Goal: Information Seeking & Learning: Learn about a topic

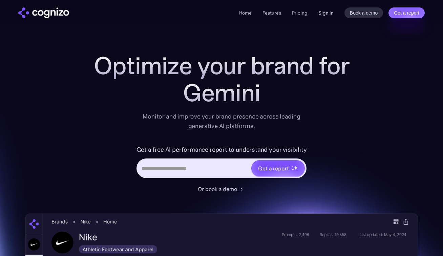
click at [331, 13] on link "Sign in" at bounding box center [325, 13] width 15 height 8
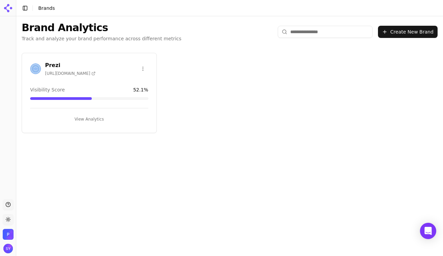
click at [86, 118] on button "View Analytics" at bounding box center [89, 119] width 118 height 11
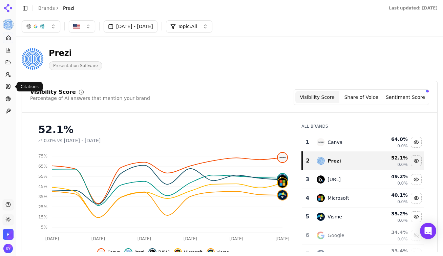
click at [8, 87] on icon at bounding box center [7, 86] width 5 height 5
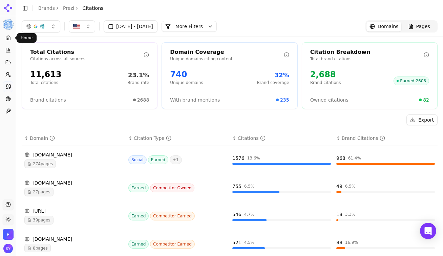
click at [9, 38] on icon at bounding box center [7, 39] width 1 height 2
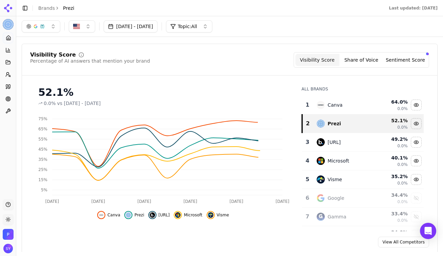
scroll to position [40, 0]
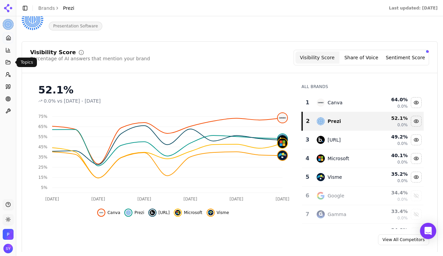
click at [6, 62] on icon at bounding box center [7, 62] width 5 height 5
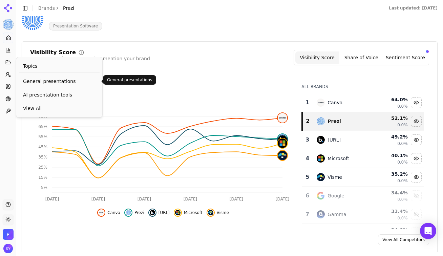
click at [46, 84] on span "General presentations" at bounding box center [59, 81] width 73 height 7
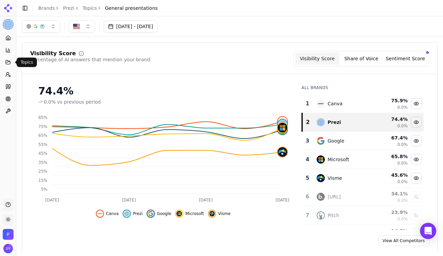
click at [7, 61] on icon at bounding box center [7, 62] width 5 height 5
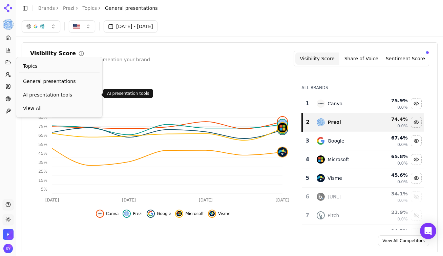
click at [37, 96] on span "AI presentation tools" at bounding box center [59, 94] width 73 height 7
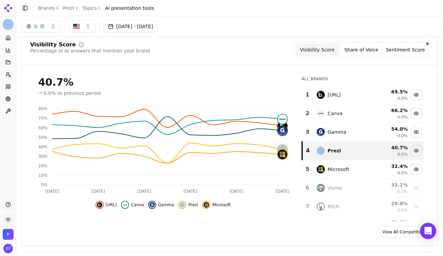
scroll to position [8, 0]
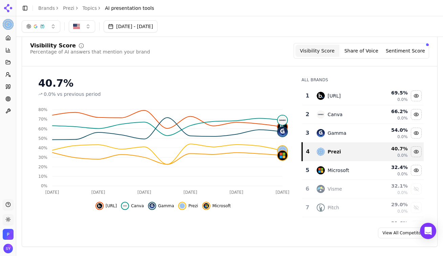
click at [165, 56] on div "Visibility Score Percentage of AI answers that mention your brand Visibility Sc…" at bounding box center [229, 51] width 399 height 16
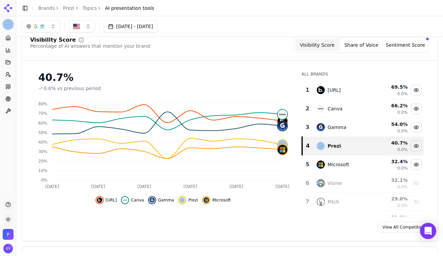
click at [48, 22] on button "button" at bounding box center [41, 26] width 39 height 12
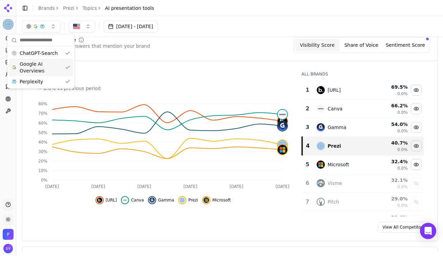
click at [128, 64] on div "Visibility Score Percentage of AI answers that mention your brand Visibility Sc…" at bounding box center [230, 135] width 416 height 212
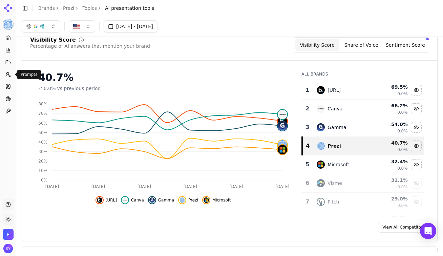
click at [8, 76] on icon at bounding box center [7, 74] width 5 height 5
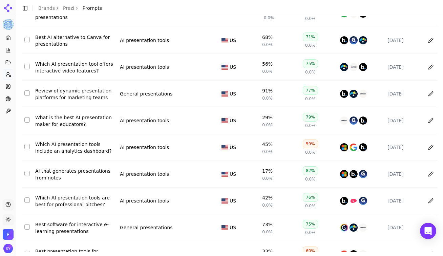
scroll to position [111, 0]
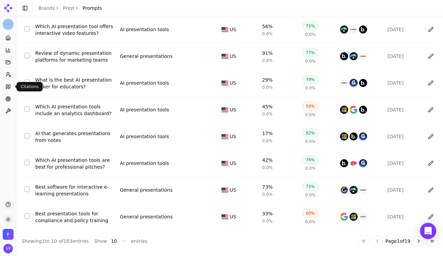
click at [7, 85] on icon at bounding box center [7, 87] width 2 height 4
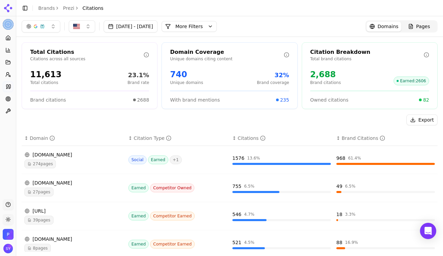
click at [44, 32] on button "button" at bounding box center [41, 26] width 39 height 12
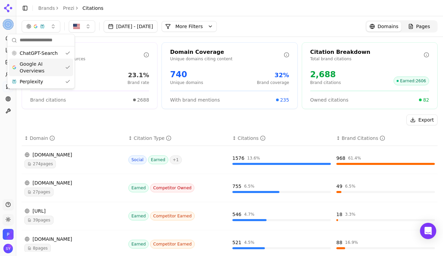
click at [47, 62] on span "Google AI Overviews" at bounding box center [41, 68] width 43 height 14
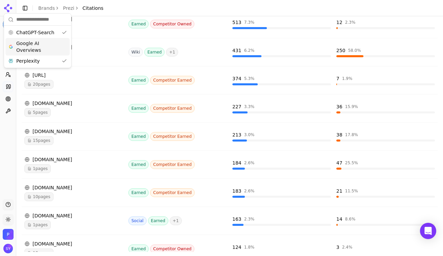
scroll to position [197, 0]
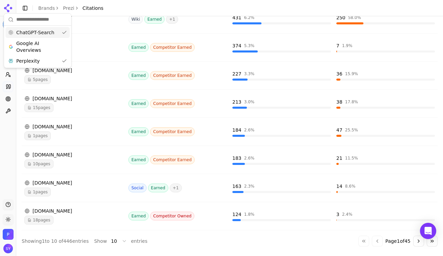
click at [45, 33] on span "ChatGPT-Search" at bounding box center [35, 32] width 38 height 7
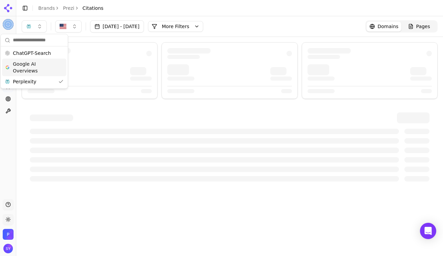
click at [43, 45] on input "text" at bounding box center [38, 41] width 51 height 14
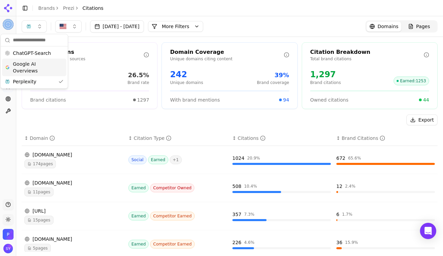
click at [42, 63] on span "Google AI Overviews" at bounding box center [34, 68] width 43 height 14
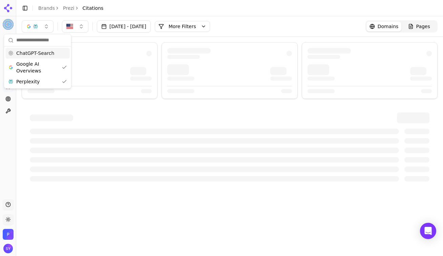
click at [44, 54] on span "ChatGPT-Search" at bounding box center [35, 53] width 38 height 7
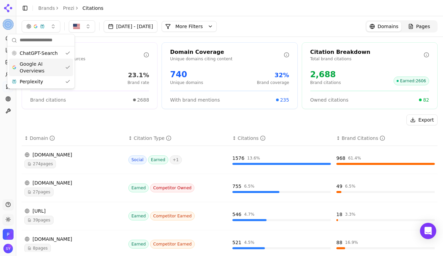
click at [44, 68] on span "Google AI Overviews" at bounding box center [41, 68] width 43 height 14
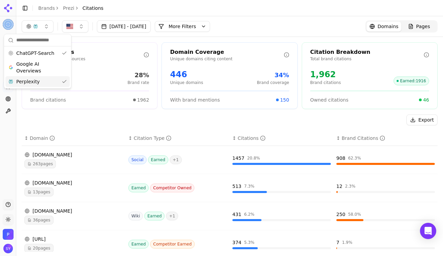
click at [43, 85] on div "Perplexity" at bounding box center [37, 81] width 64 height 11
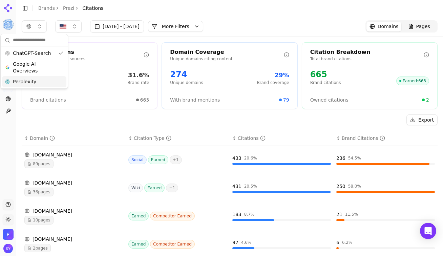
click at [51, 156] on div "[DOMAIN_NAME]" at bounding box center [73, 154] width 99 height 7
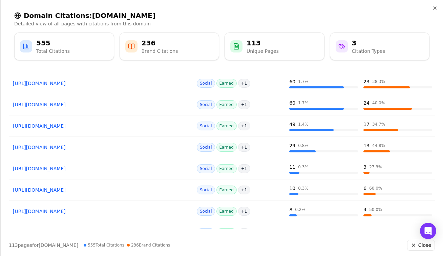
scroll to position [116, 0]
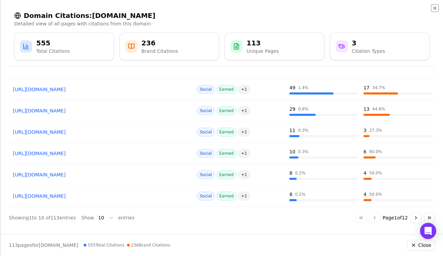
click at [437, 8] on icon "button" at bounding box center [434, 7] width 5 height 5
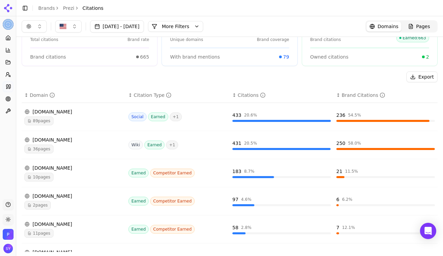
scroll to position [0, 0]
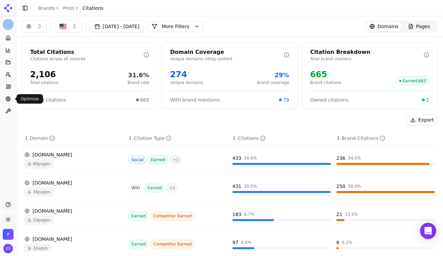
click at [7, 99] on icon at bounding box center [7, 98] width 5 height 5
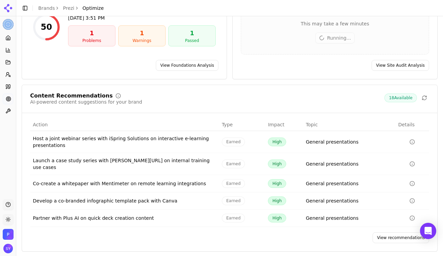
scroll to position [78, 0]
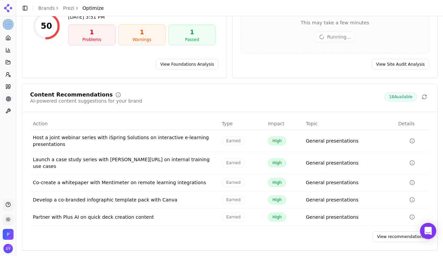
click at [404, 233] on link "View recommendations" at bounding box center [401, 236] width 57 height 11
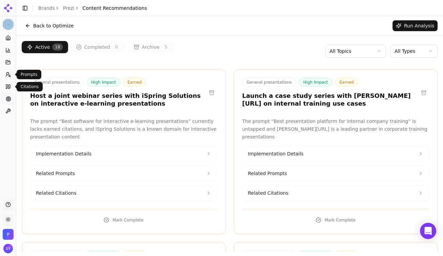
click at [8, 87] on icon at bounding box center [7, 86] width 5 height 5
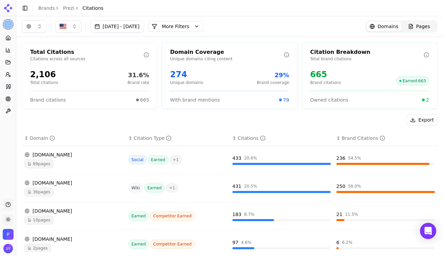
click at [264, 118] on div "Export" at bounding box center [230, 120] width 416 height 11
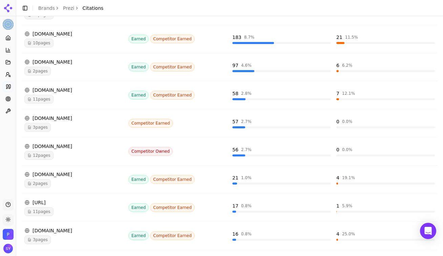
scroll to position [197, 0]
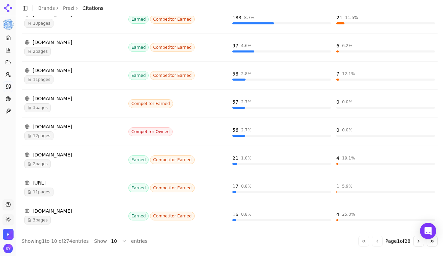
click at [415, 236] on button "Go to next page" at bounding box center [418, 241] width 11 height 11
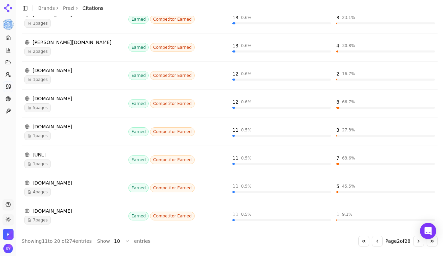
click at [416, 238] on button "Go to next page" at bounding box center [418, 241] width 11 height 11
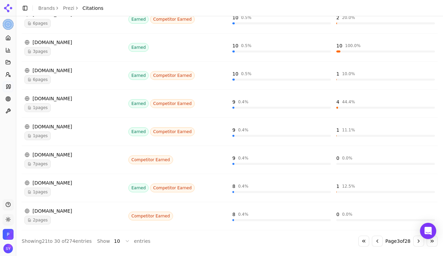
click at [417, 237] on button "Go to next page" at bounding box center [418, 241] width 11 height 11
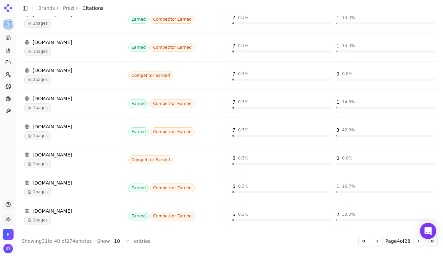
click at [417, 237] on button "Go to next page" at bounding box center [418, 241] width 11 height 11
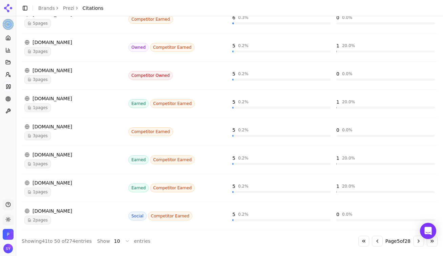
click at [375, 242] on button "Go to previous page" at bounding box center [377, 241] width 11 height 11
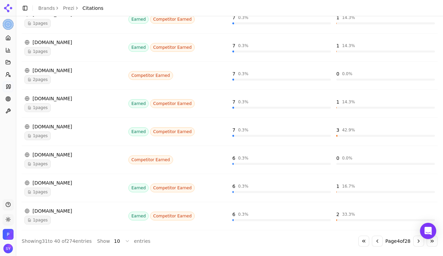
click at [375, 242] on button "Go to previous page" at bounding box center [377, 241] width 11 height 11
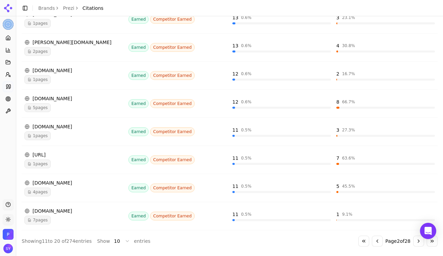
click at [375, 242] on button "Go to previous page" at bounding box center [377, 241] width 11 height 11
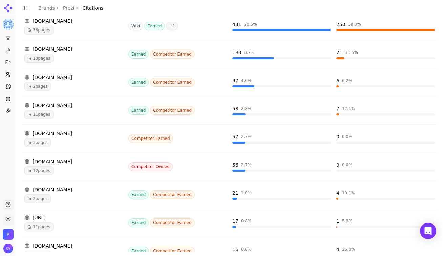
scroll to position [0, 0]
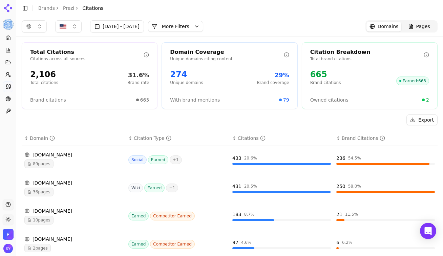
click at [27, 24] on div "button" at bounding box center [28, 26] width 5 height 5
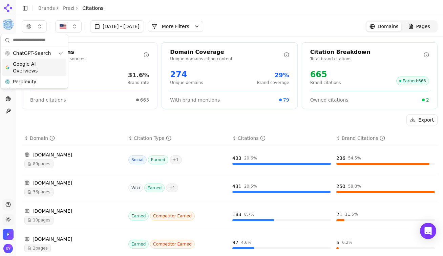
click at [43, 66] on span "Google AI Overviews" at bounding box center [34, 68] width 43 height 14
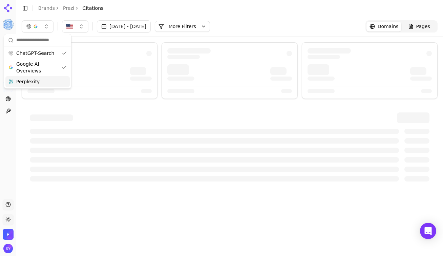
click at [44, 82] on div "Perplexity" at bounding box center [37, 81] width 64 height 11
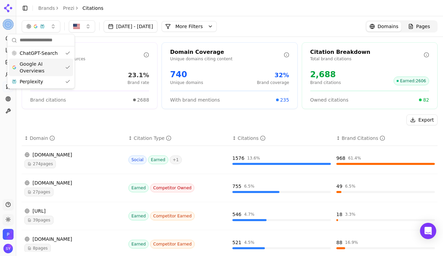
click at [263, 19] on div "[DATE] - [DATE] More More Filters Domains Pages" at bounding box center [229, 26] width 427 height 20
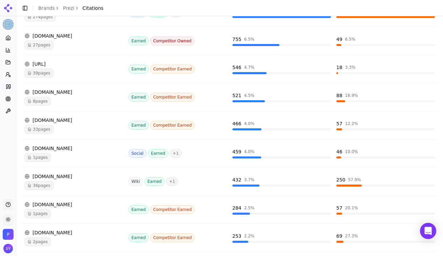
scroll to position [197, 0]
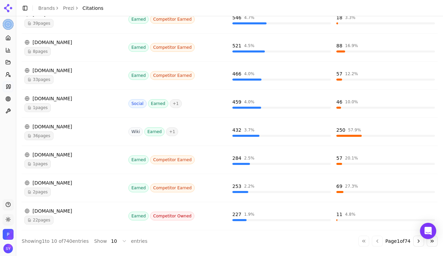
click at [415, 241] on button "Go to next page" at bounding box center [418, 241] width 11 height 11
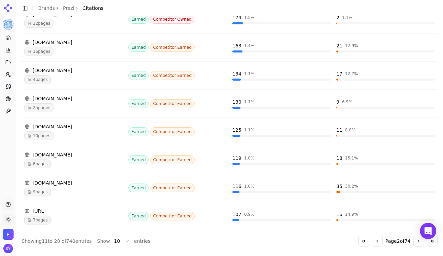
click at [420, 243] on button "Go to next page" at bounding box center [418, 241] width 11 height 11
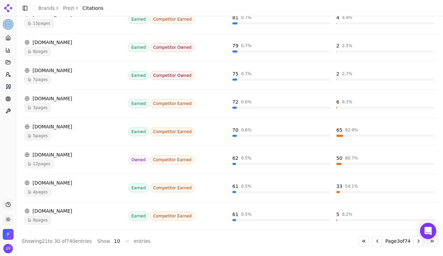
click at [416, 239] on button "Go to next page" at bounding box center [418, 241] width 11 height 11
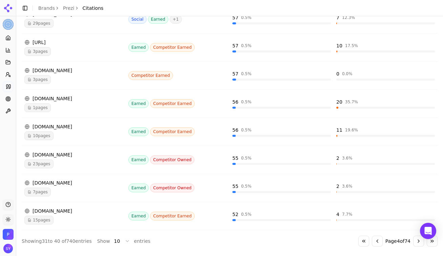
click at [420, 241] on button "Go to next page" at bounding box center [418, 241] width 11 height 11
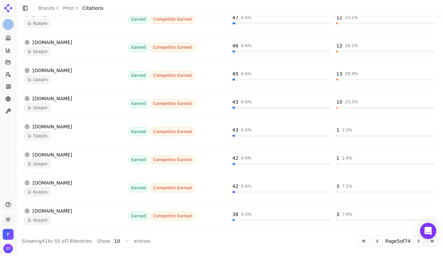
click at [416, 241] on button "Go to next page" at bounding box center [418, 241] width 11 height 11
click at [372, 241] on button "Go to previous page" at bounding box center [377, 241] width 11 height 11
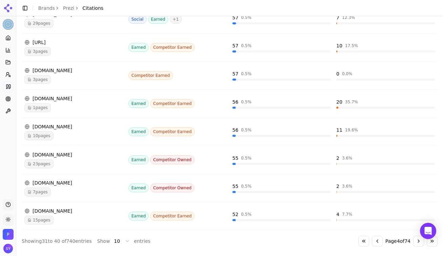
click at [372, 241] on button "Go to previous page" at bounding box center [377, 241] width 11 height 11
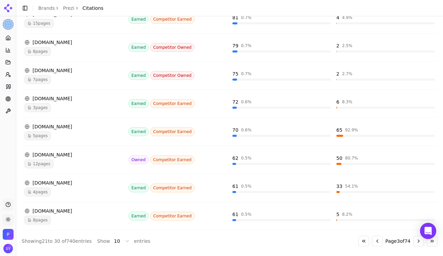
click at [372, 241] on button "Go to previous page" at bounding box center [377, 241] width 11 height 11
